Goal: Transaction & Acquisition: Purchase product/service

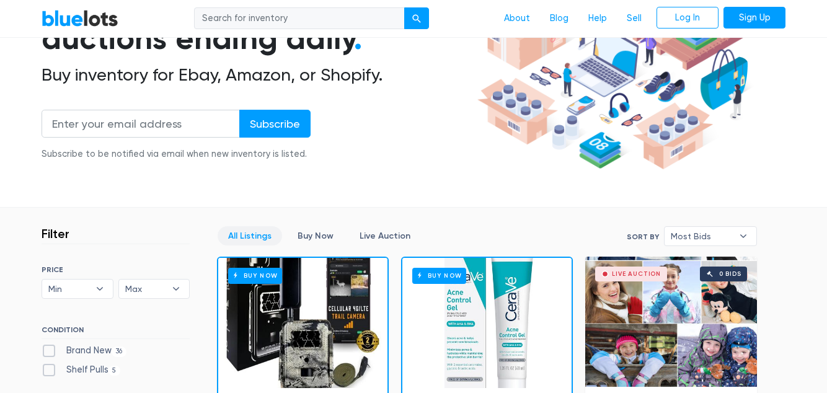
scroll to position [160, 0]
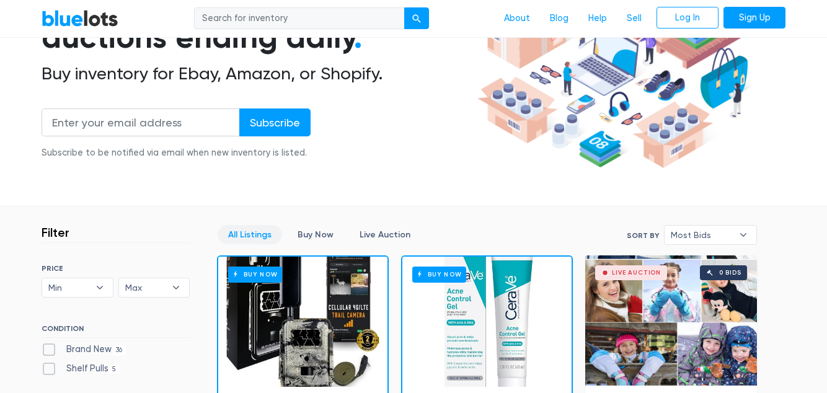
click at [329, 232] on link "Buy Now" at bounding box center [315, 234] width 57 height 19
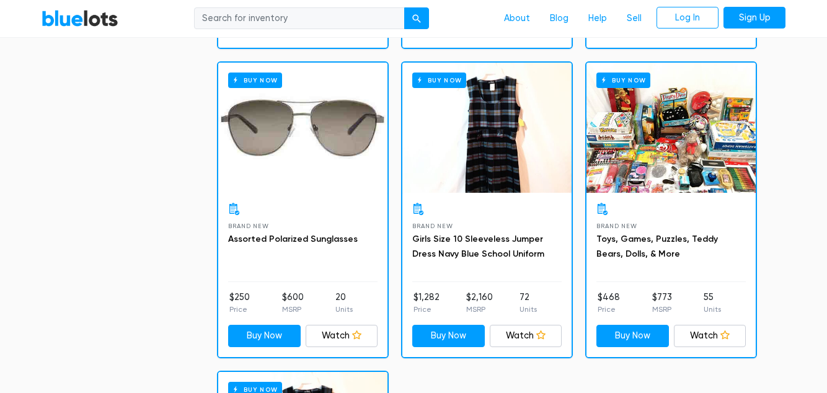
scroll to position [2520, 0]
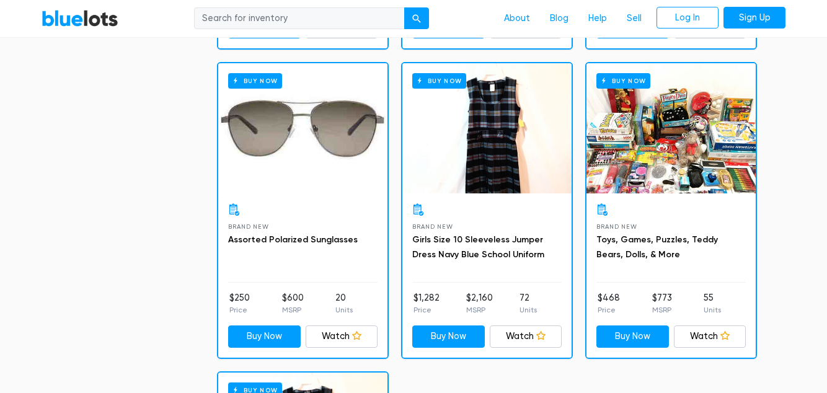
click at [688, 135] on div "Buy Now" at bounding box center [670, 128] width 169 height 130
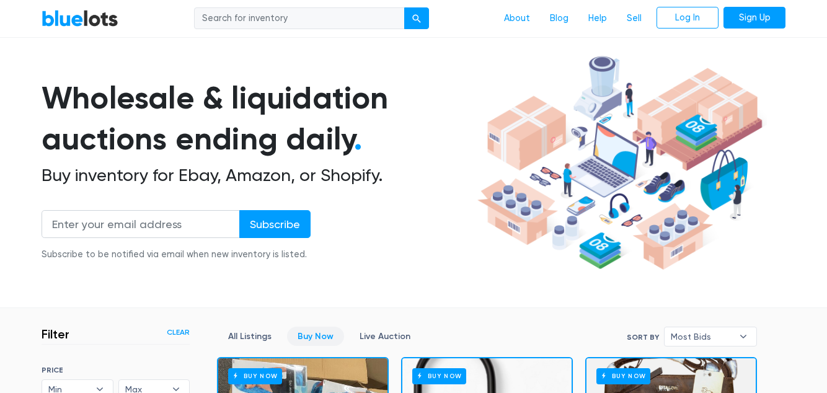
scroll to position [0, 0]
